Goal: Task Accomplishment & Management: Use online tool/utility

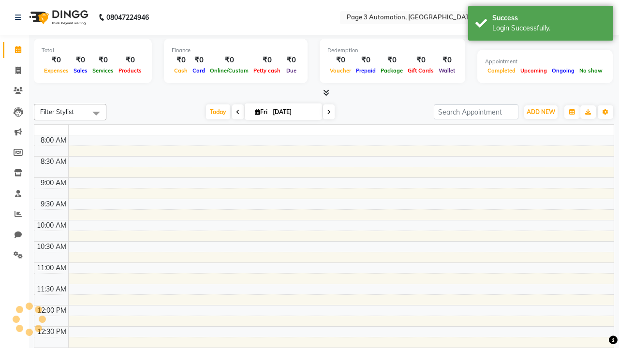
select select "en"
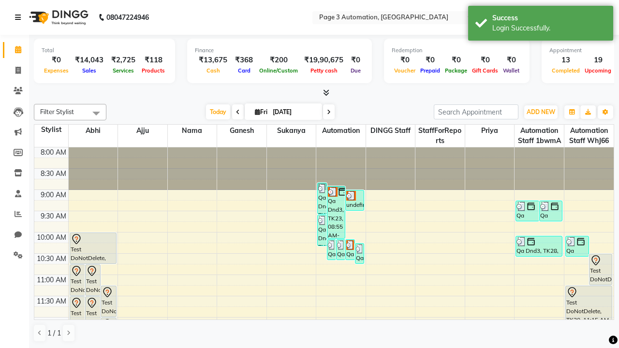
click at [20, 17] on icon at bounding box center [18, 17] width 6 height 7
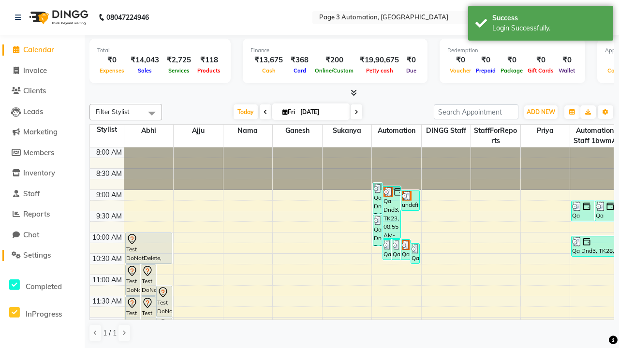
click at [42, 255] on span "Settings" at bounding box center [37, 255] width 28 height 9
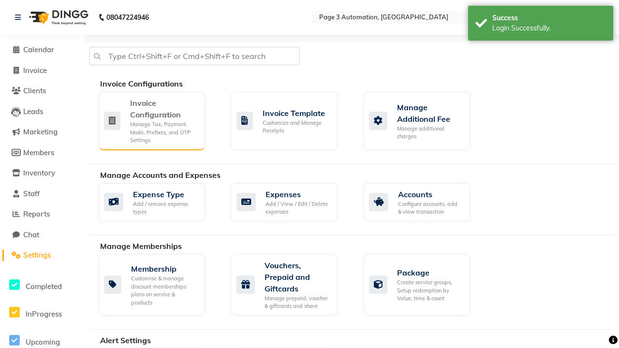
click at [151, 120] on div "Manage Tax, Payment Mode, Prefixes, and OTP Settings" at bounding box center [163, 132] width 67 height 24
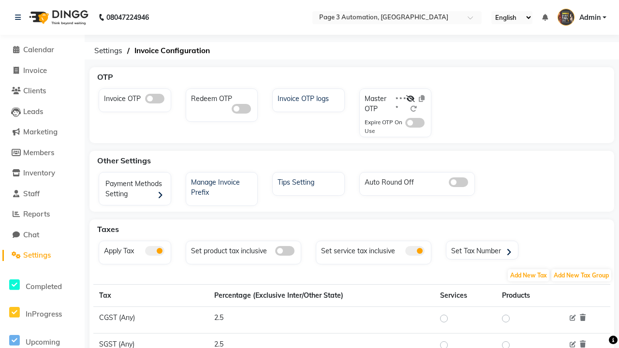
click at [154, 99] on span at bounding box center [154, 99] width 19 height 10
click at [145, 100] on input "checkbox" at bounding box center [145, 100] width 0 height 0
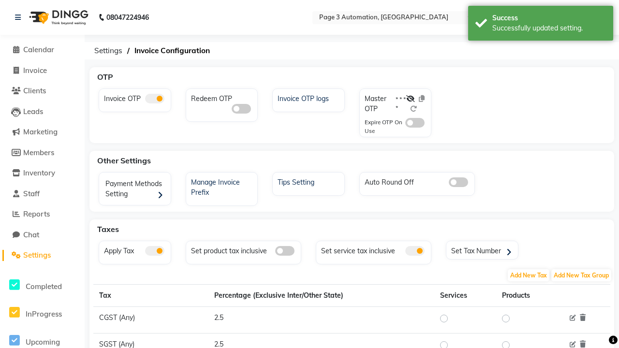
click at [415, 123] on span at bounding box center [414, 123] width 19 height 10
click at [405, 124] on input "checkbox" at bounding box center [405, 124] width 0 height 0
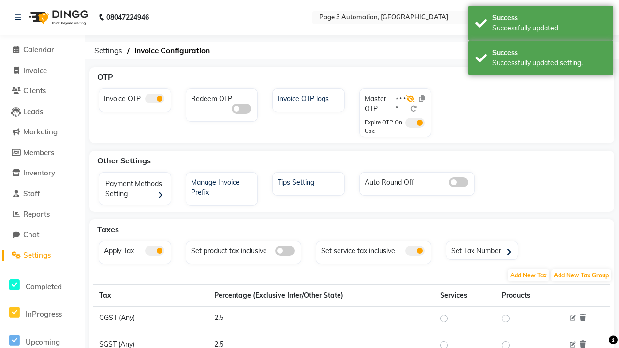
click at [411, 99] on icon at bounding box center [410, 98] width 9 height 7
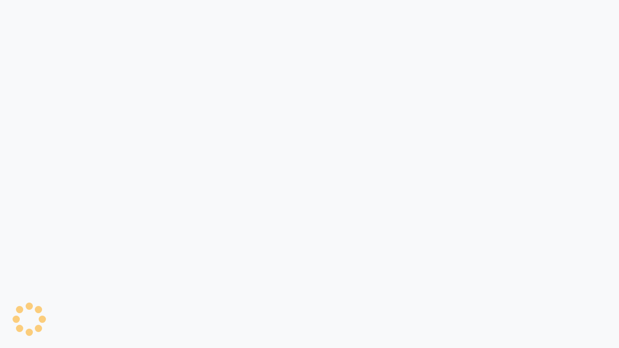
select select "service"
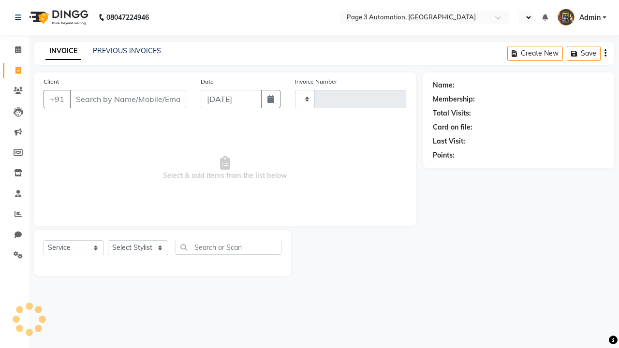
select select "en"
select select "2774"
type input "10131"
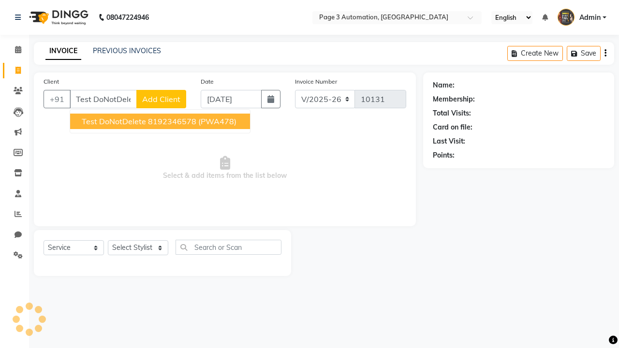
click at [161, 121] on ngb-highlight "8192346578" at bounding box center [172, 122] width 48 height 10
type input "8192346578"
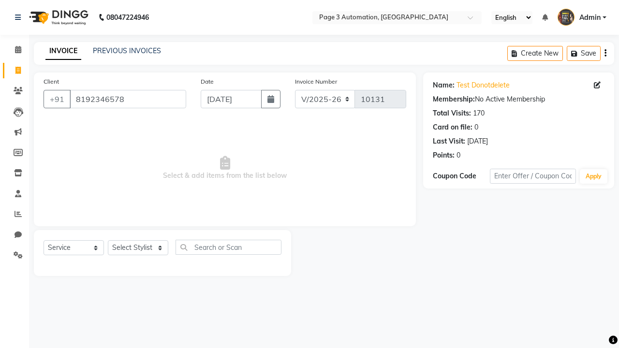
select select "71572"
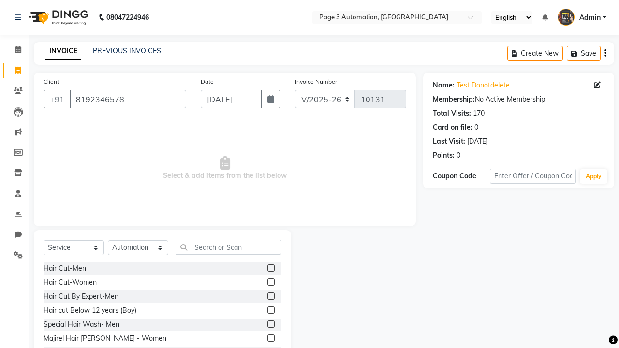
click at [270, 325] on label at bounding box center [271, 324] width 7 height 7
click at [270, 325] on input "checkbox" at bounding box center [271, 325] width 6 height 6
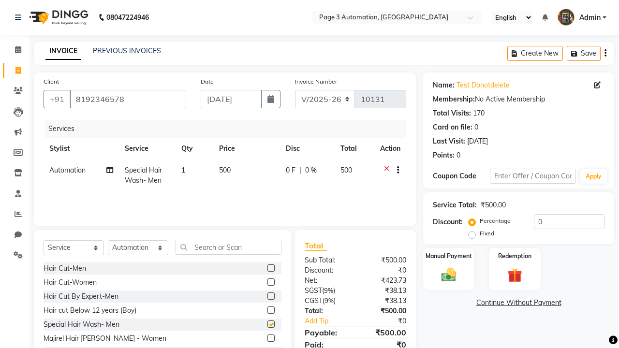
checkbox input "false"
click at [449, 256] on label "Manual Payment" at bounding box center [449, 255] width 48 height 9
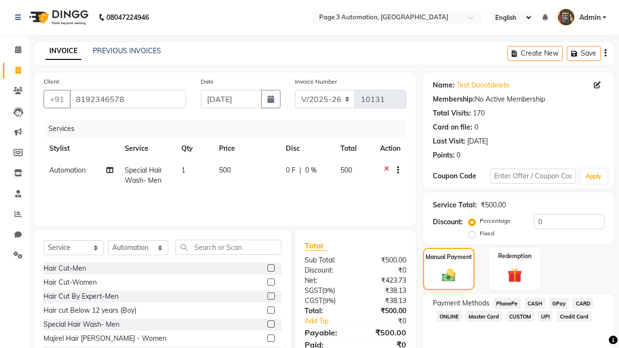
click at [535, 303] on span "CASH" at bounding box center [535, 303] width 21 height 11
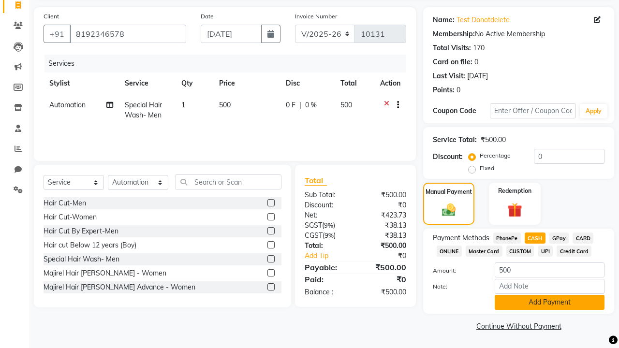
click at [550, 302] on button "Add Payment" at bounding box center [550, 302] width 110 height 15
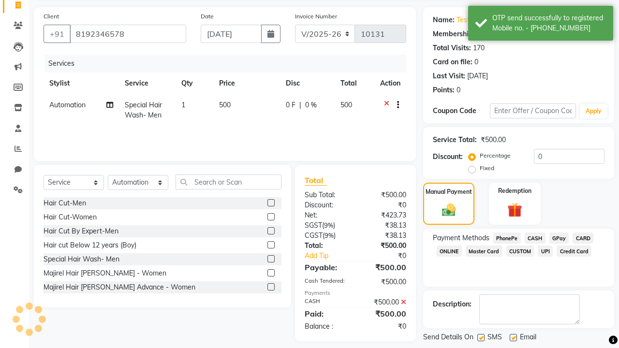
scroll to position [112, 0]
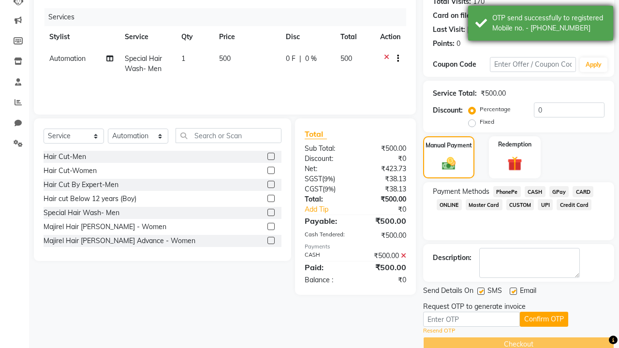
click at [541, 25] on div "OTP send successfully to registered Mobile no. - 918192346578" at bounding box center [550, 23] width 114 height 20
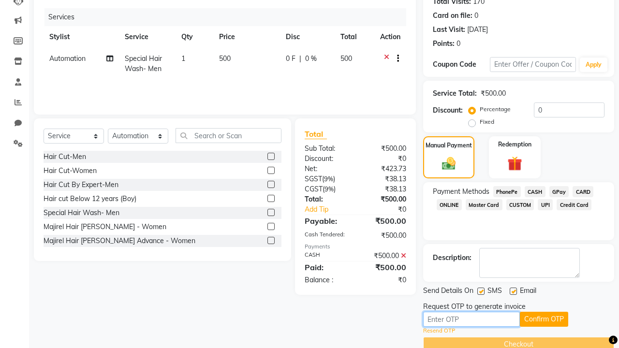
type input "6798"
click at [544, 319] on button "Confirm OTP" at bounding box center [544, 319] width 48 height 15
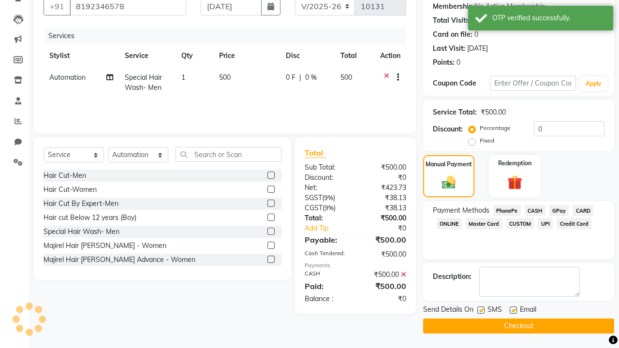
scroll to position [93, 0]
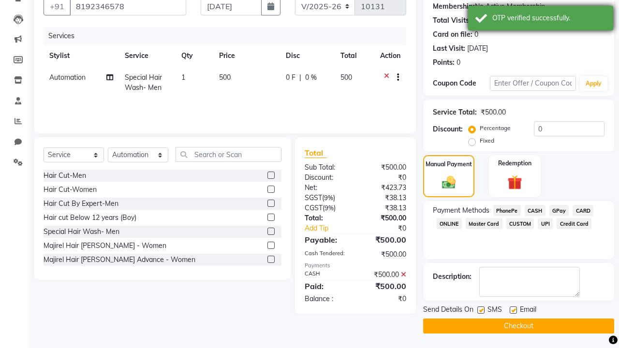
click at [541, 19] on div "OTP verified successfully." at bounding box center [550, 18] width 114 height 10
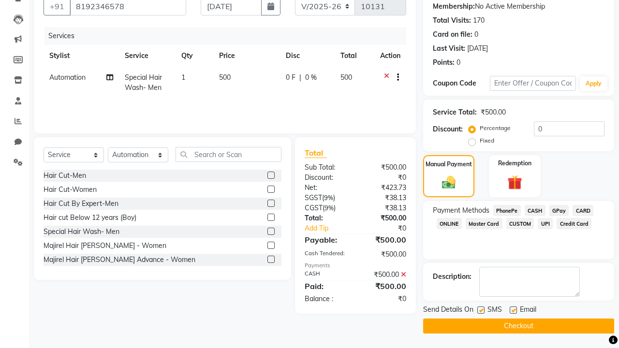
click at [481, 310] on label at bounding box center [481, 310] width 7 height 7
click at [481, 310] on input "checkbox" at bounding box center [481, 311] width 6 height 6
checkbox input "false"
click at [513, 310] on label at bounding box center [513, 310] width 7 height 7
click at [513, 310] on input "checkbox" at bounding box center [513, 311] width 6 height 6
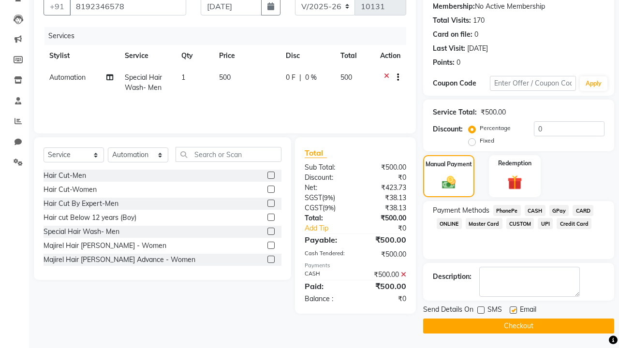
checkbox input "false"
click at [519, 326] on button "Checkout" at bounding box center [518, 326] width 191 height 15
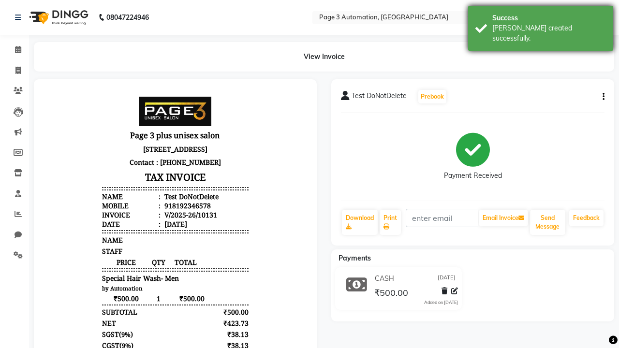
click at [541, 25] on div "Bill created successfully." at bounding box center [550, 33] width 114 height 20
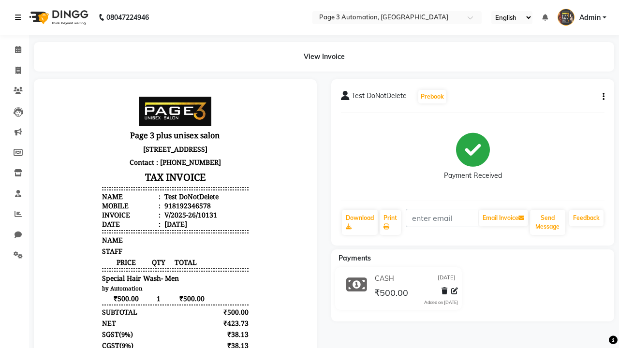
click at [20, 17] on icon at bounding box center [18, 17] width 6 height 7
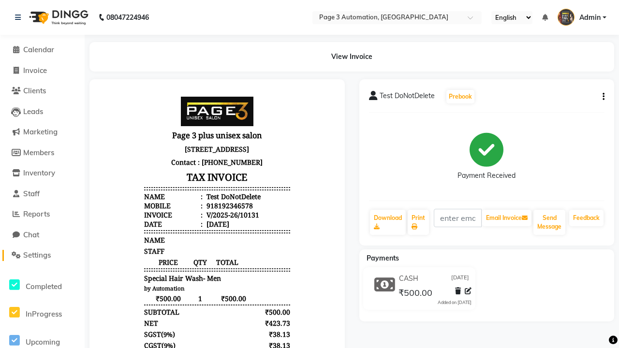
click at [42, 255] on span "Settings" at bounding box center [37, 255] width 28 height 9
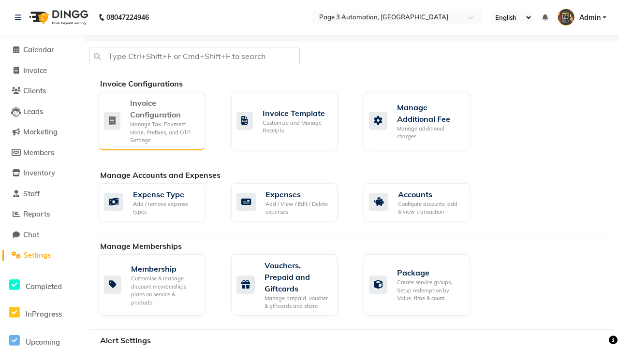
click at [151, 120] on div "Manage Tax, Payment Mode, Prefixes, and OTP Settings" at bounding box center [163, 132] width 67 height 24
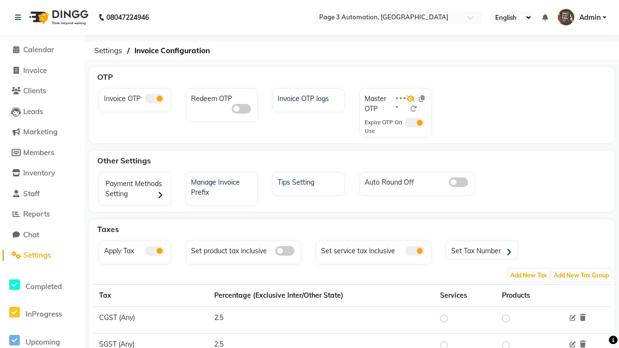
click at [411, 99] on icon at bounding box center [410, 98] width 9 height 7
click at [154, 99] on span at bounding box center [154, 99] width 19 height 10
click at [145, 100] on input "checkbox" at bounding box center [145, 100] width 0 height 0
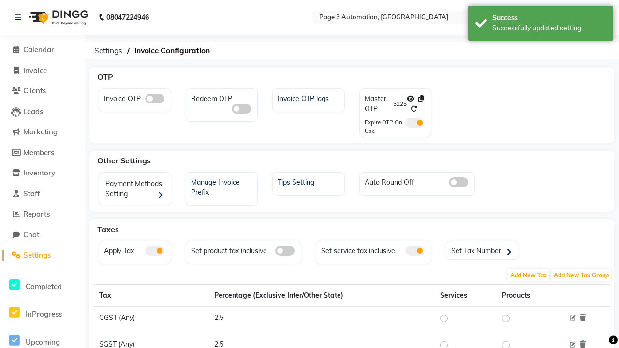
click at [415, 123] on span at bounding box center [414, 123] width 19 height 10
click at [405, 124] on input "checkbox" at bounding box center [405, 124] width 0 height 0
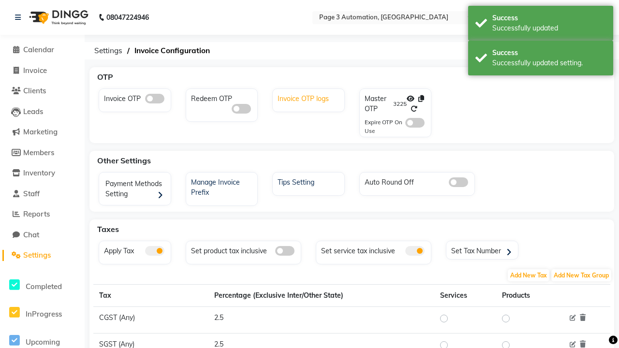
click at [310, 98] on div "Invoice OTP logs" at bounding box center [309, 97] width 69 height 13
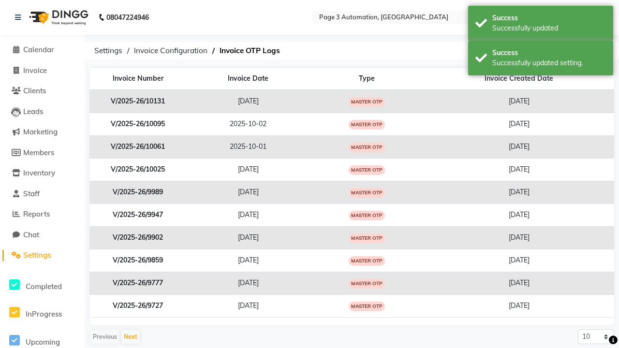
scroll to position [0, 2]
